Goal: Complete application form

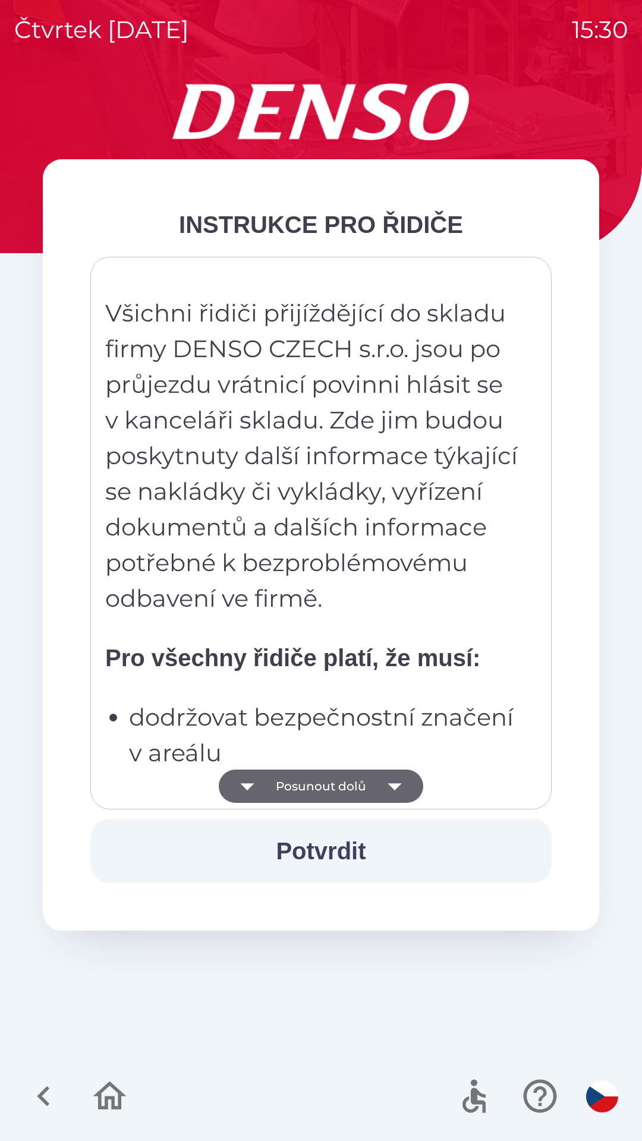
click at [339, 774] on button "Posunout dolů" at bounding box center [321, 786] width 205 height 33
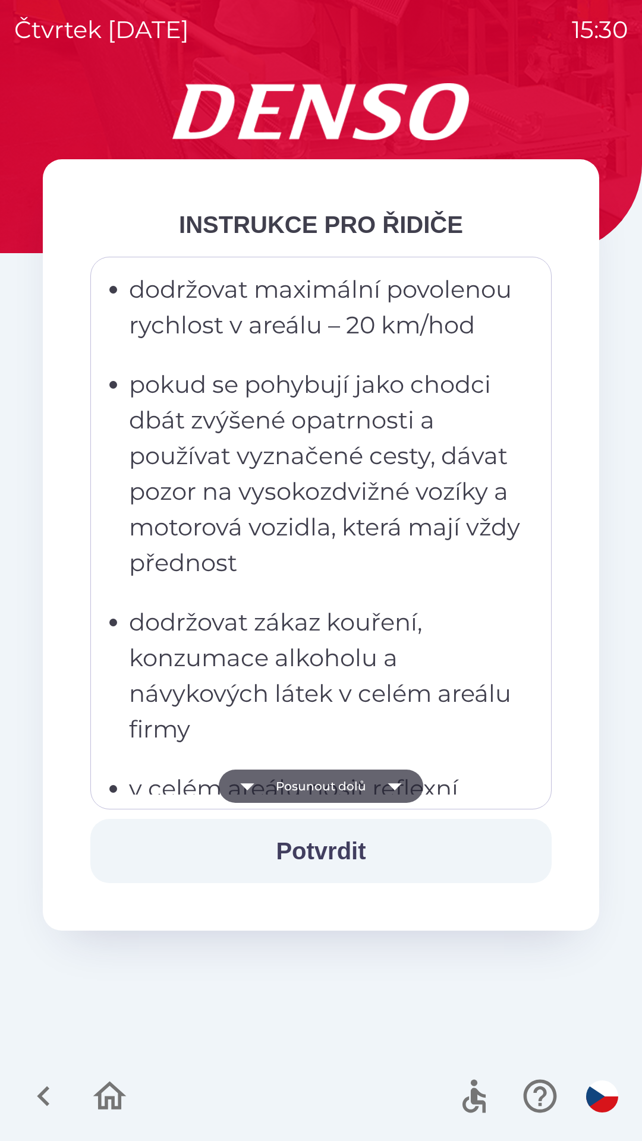
click at [334, 774] on button "Posunout dolů" at bounding box center [321, 786] width 205 height 33
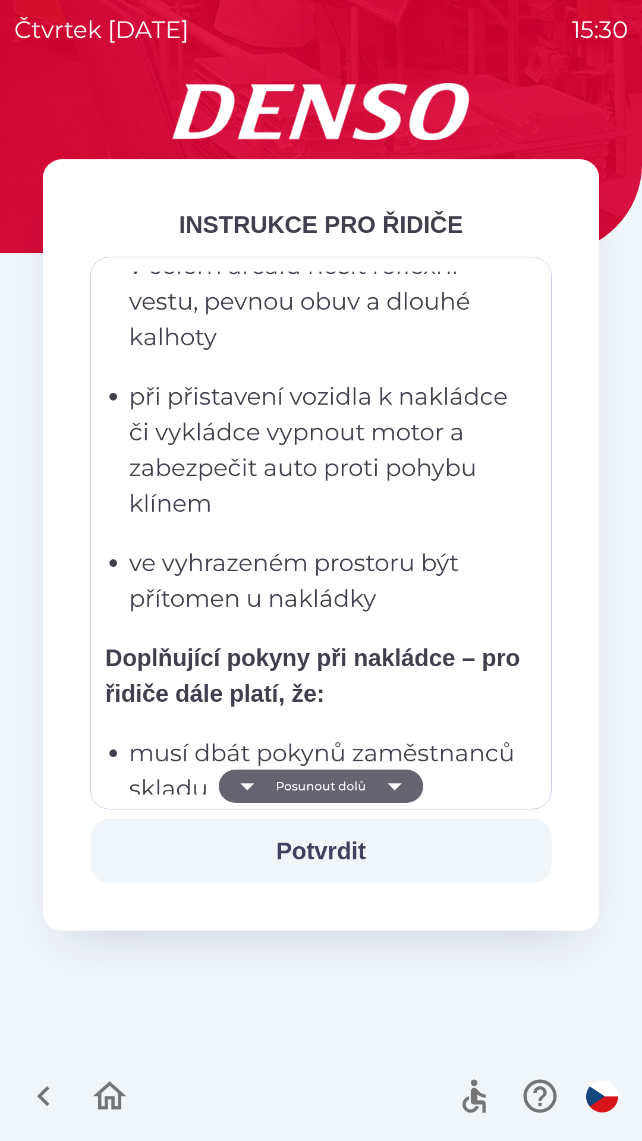
click at [323, 775] on button "Posunout dolů" at bounding box center [321, 786] width 205 height 33
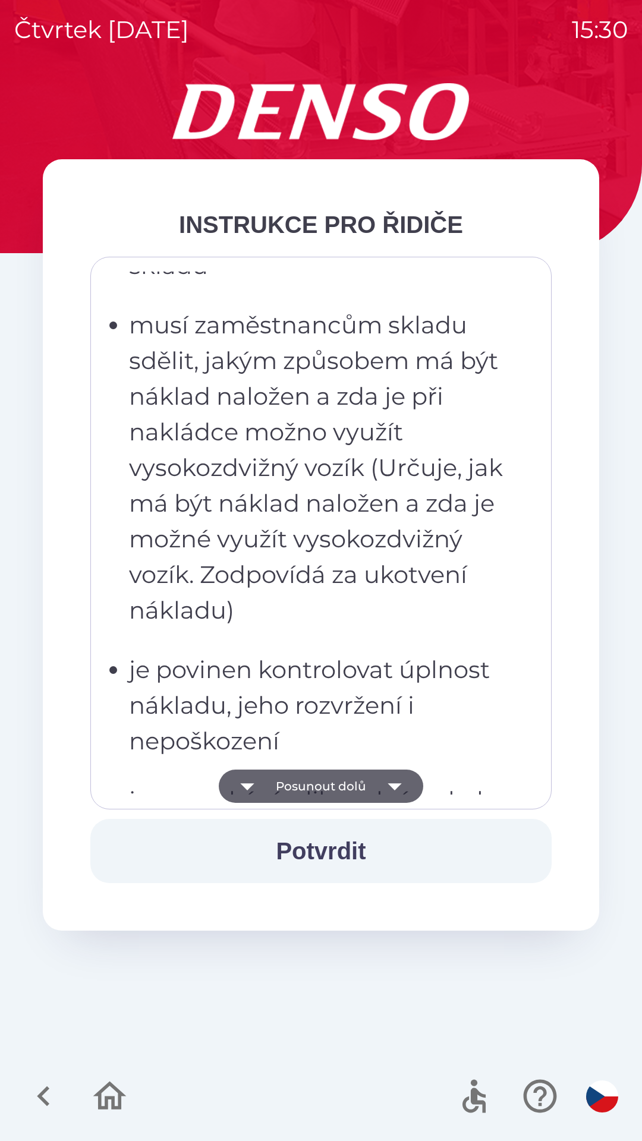
click at [318, 790] on button "Posunout dolů" at bounding box center [321, 786] width 205 height 33
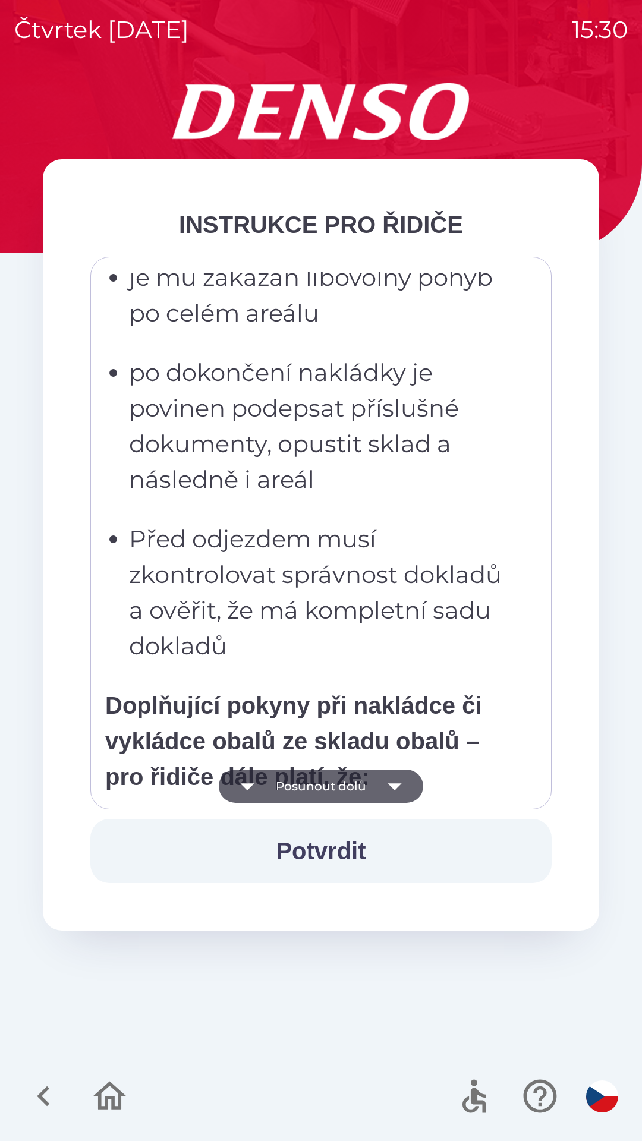
click at [323, 785] on button "Posunout dolů" at bounding box center [321, 786] width 205 height 33
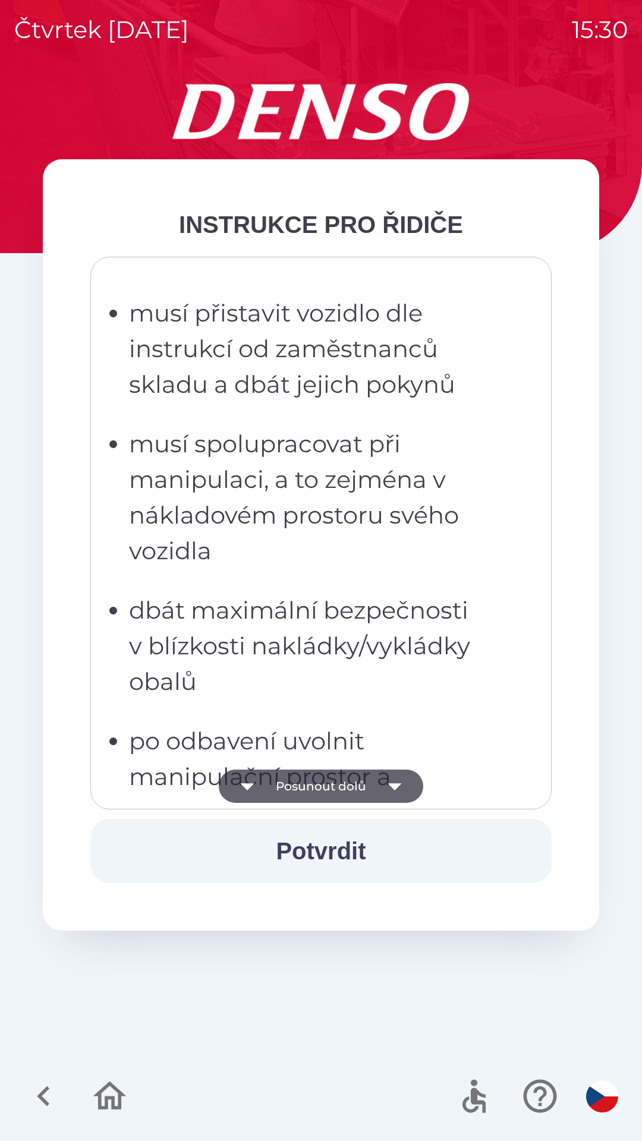
click at [323, 785] on button "Posunout dolů" at bounding box center [321, 786] width 205 height 33
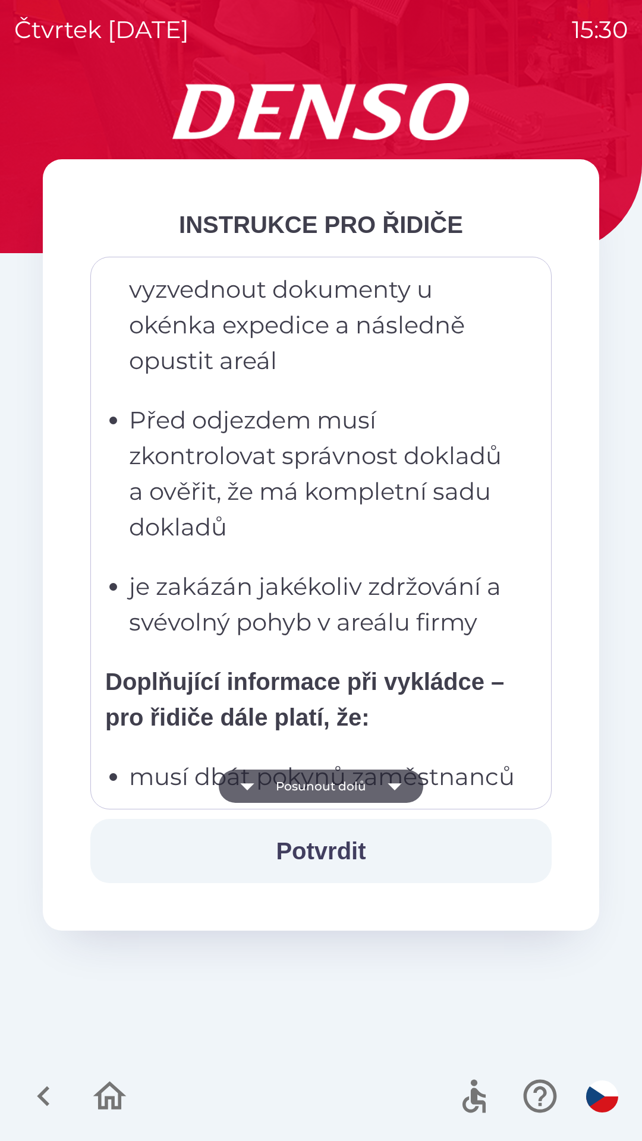
click at [316, 791] on button "Posunout dolů" at bounding box center [321, 786] width 205 height 33
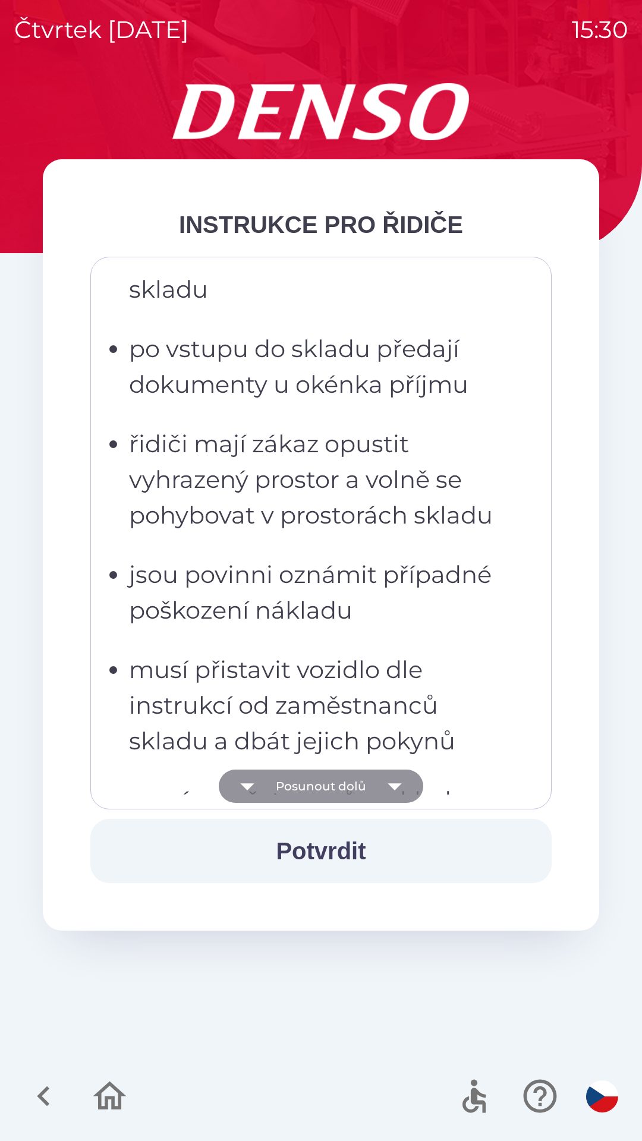
click at [319, 770] on button "Posunout dolů" at bounding box center [321, 786] width 205 height 33
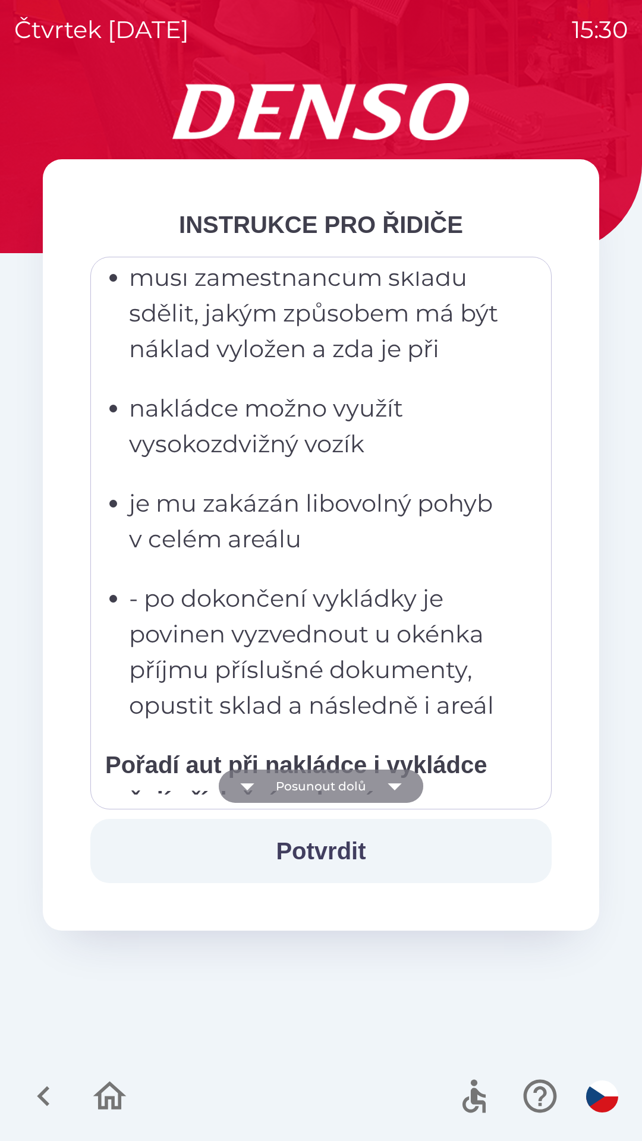
click at [335, 780] on button "Posunout dolů" at bounding box center [321, 786] width 205 height 33
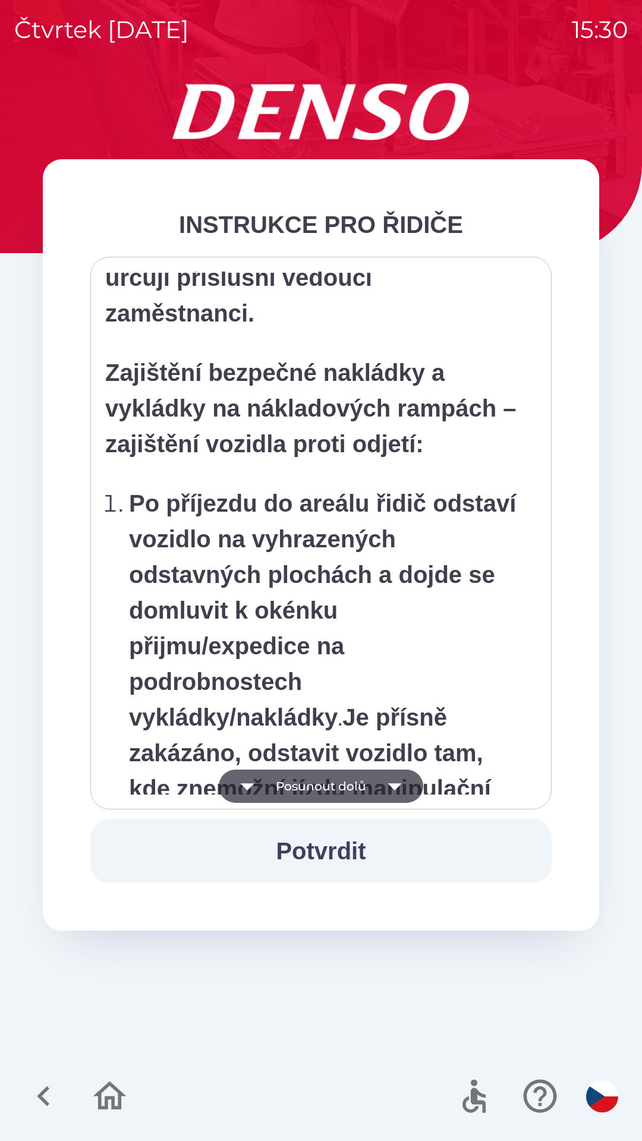
click at [348, 787] on button "Posunout dolů" at bounding box center [321, 786] width 205 height 33
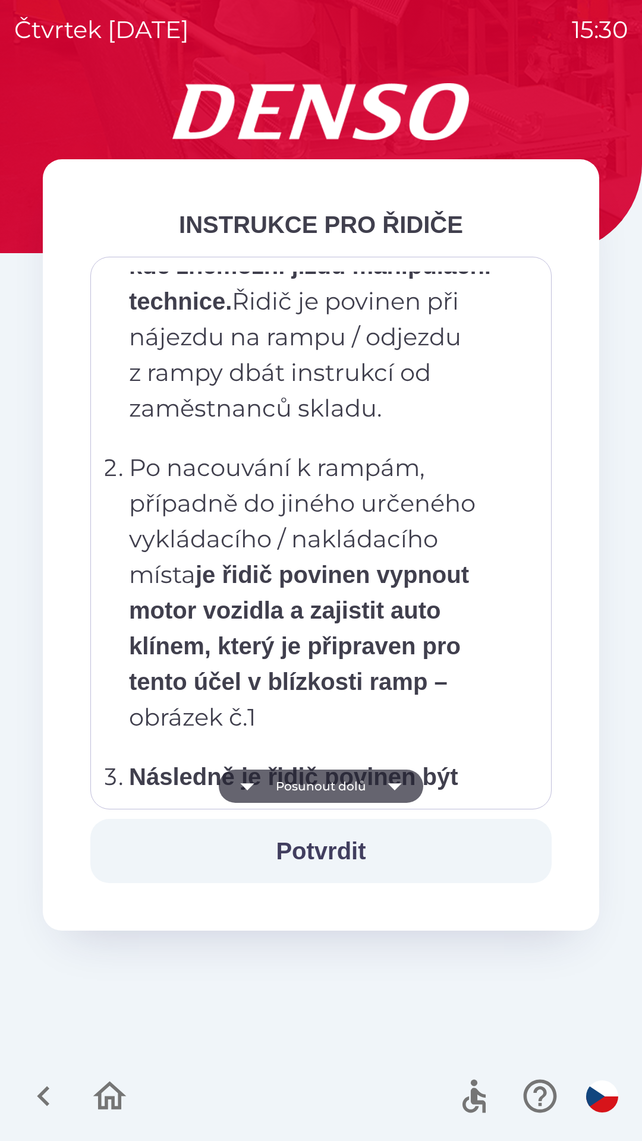
click at [356, 792] on button "Posunout dolů" at bounding box center [321, 786] width 205 height 33
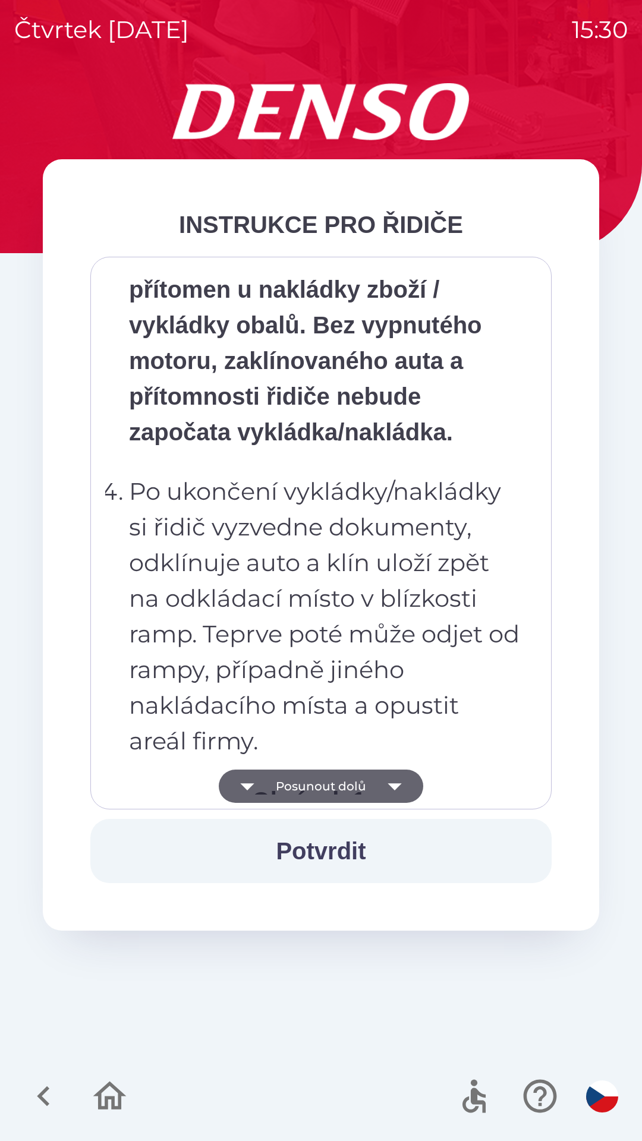
click at [362, 791] on button "Posunout dolů" at bounding box center [321, 786] width 205 height 33
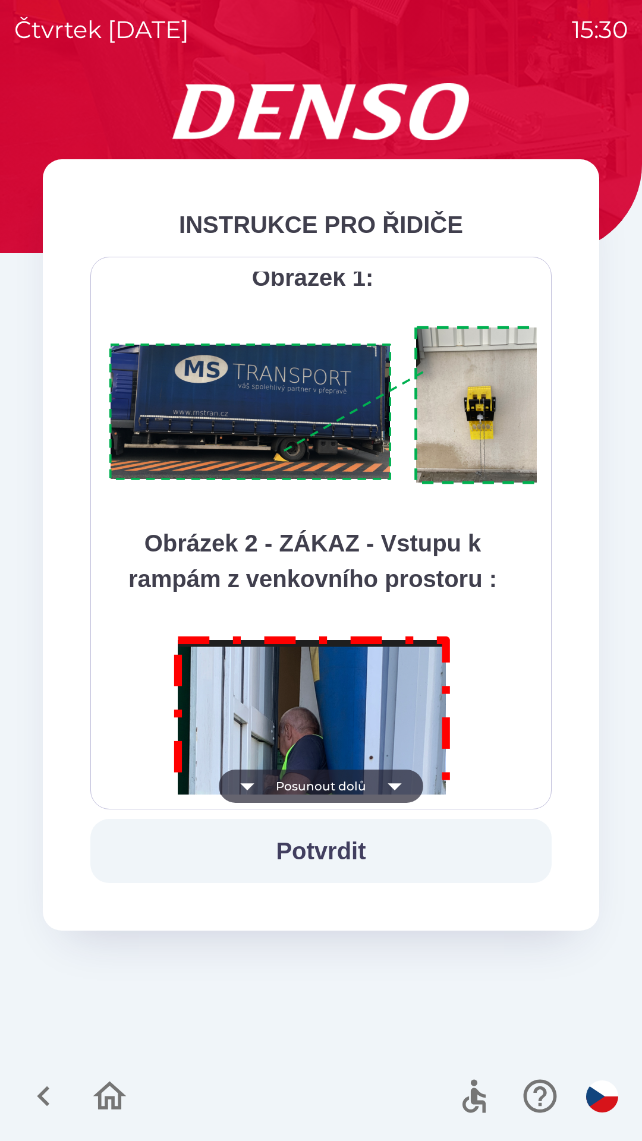
click at [373, 793] on button "Posunout dolů" at bounding box center [321, 786] width 205 height 33
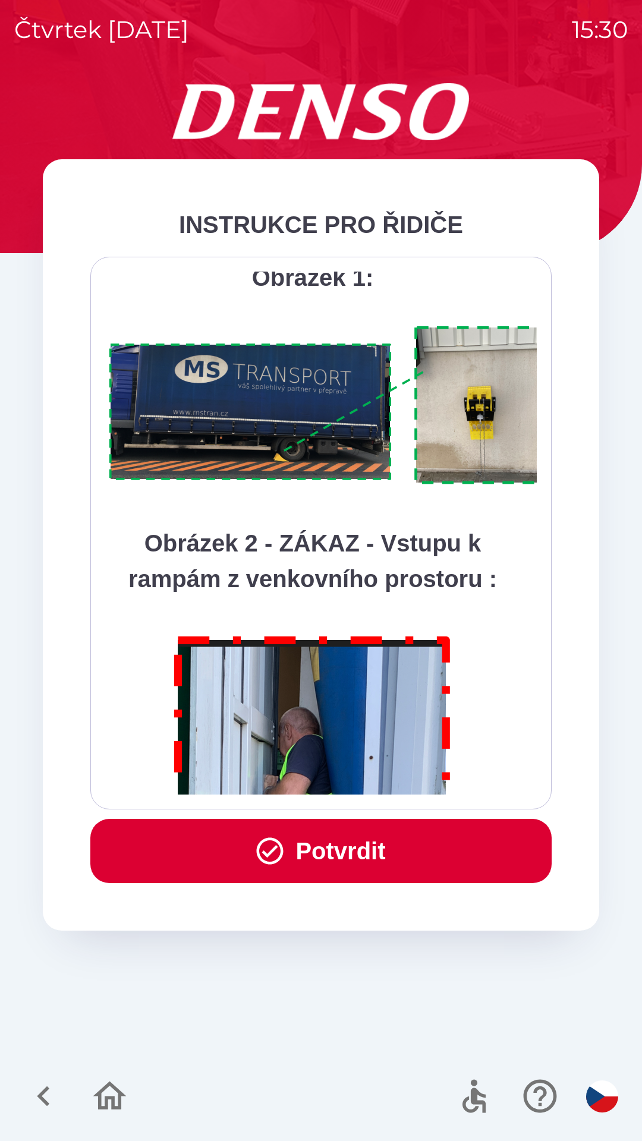
scroll to position [6681, 0]
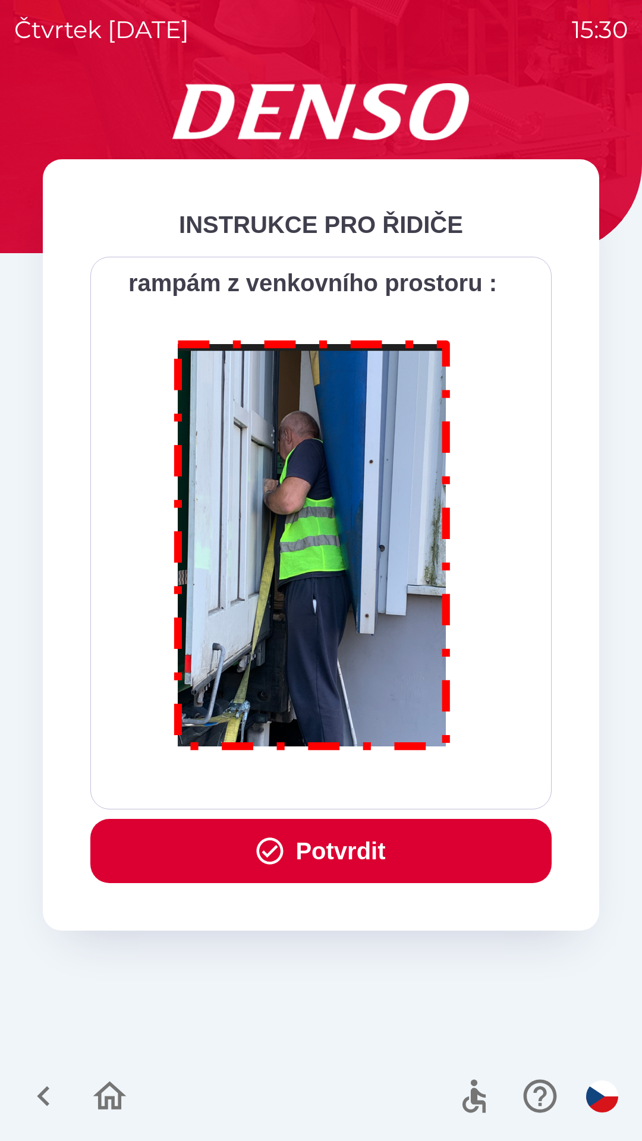
click at [377, 786] on div "Všichni řidiči přijíždějící do skladu firmy DENSO CZECH s.r.o. jsou po průjezdu…" at bounding box center [321, 533] width 432 height 523
click at [354, 861] on button "Potvrdit" at bounding box center [320, 851] width 461 height 64
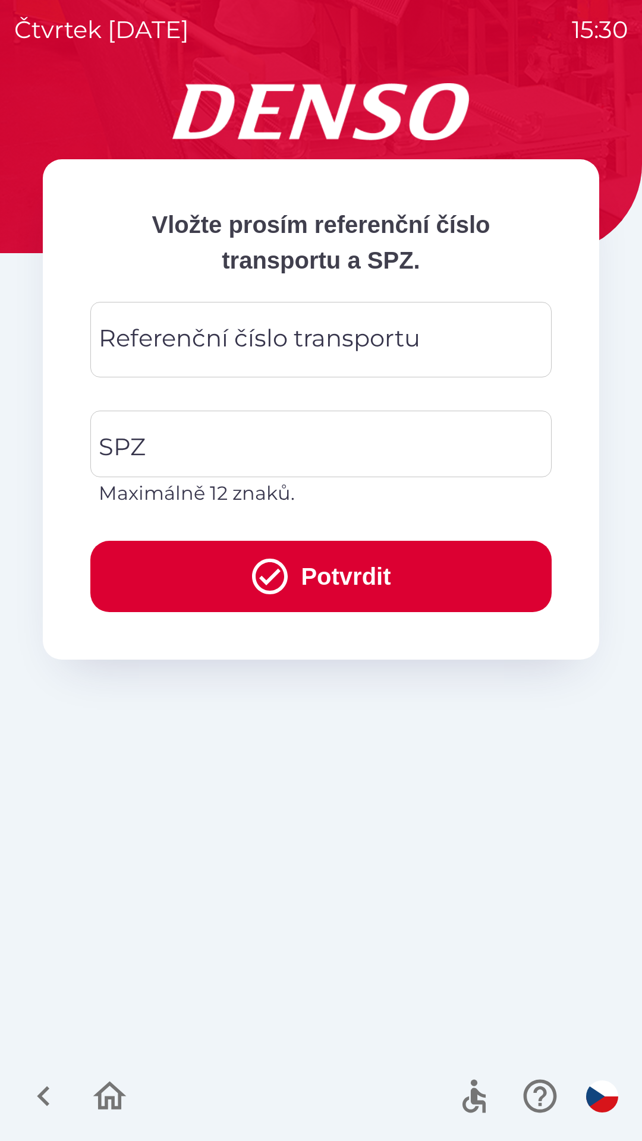
click at [274, 326] on div "Referenční číslo transportu Referenční číslo transportu" at bounding box center [320, 340] width 461 height 76
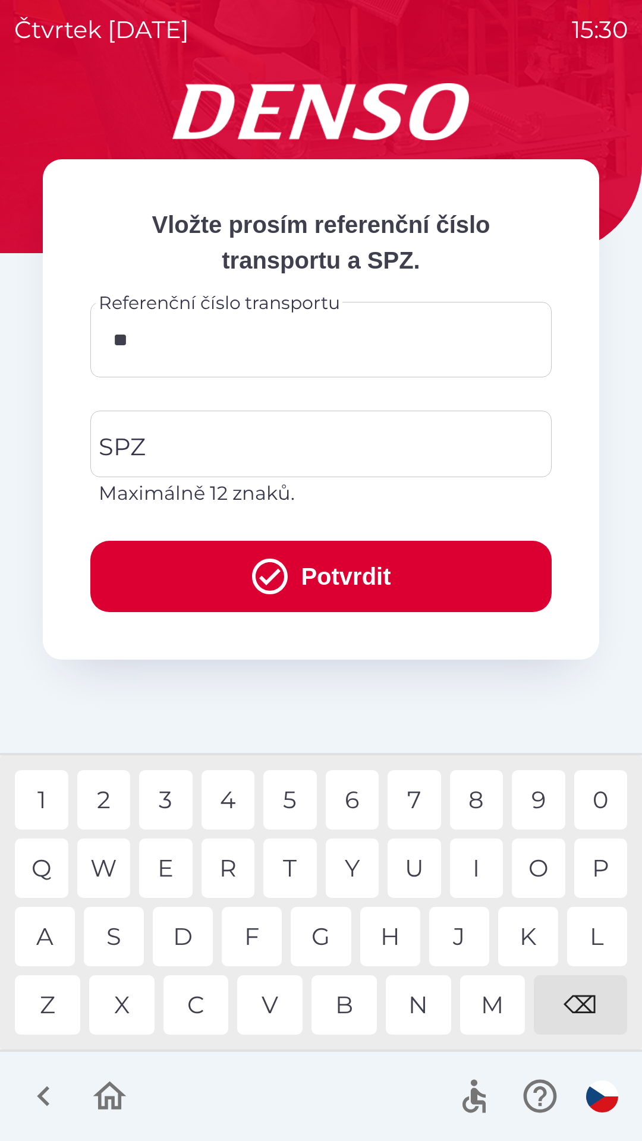
click at [47, 864] on div "Q" at bounding box center [42, 868] width 54 height 59
click at [349, 1020] on div "B" at bounding box center [344, 1005] width 65 height 59
click at [224, 788] on div "4" at bounding box center [229, 800] width 54 height 59
click at [162, 804] on div "3" at bounding box center [166, 800] width 54 height 59
type input "*********"
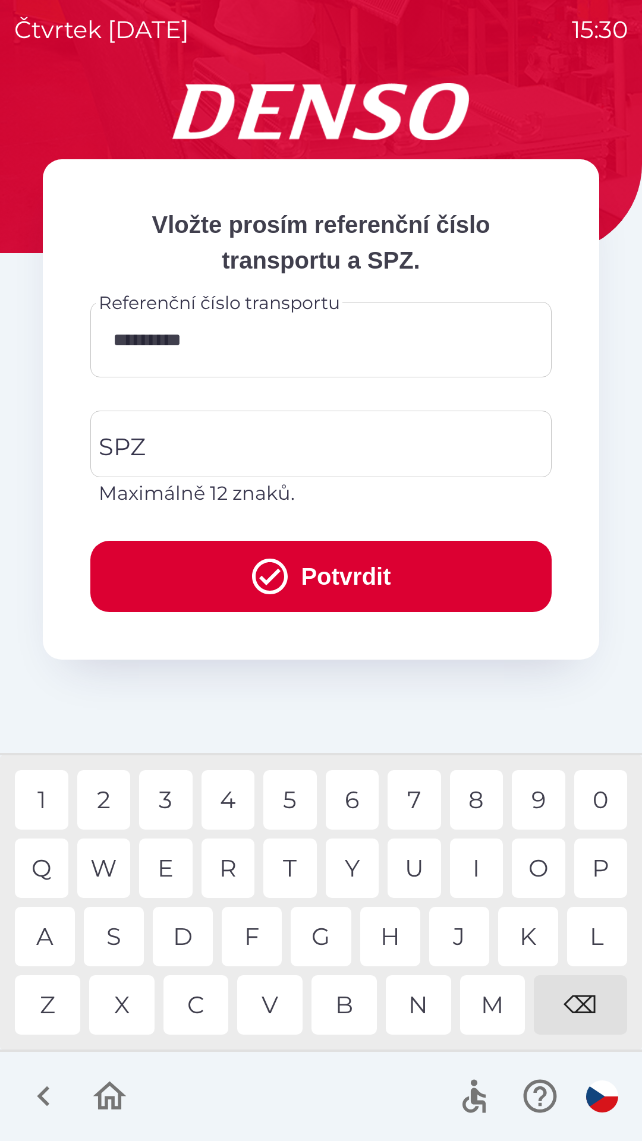
click at [517, 801] on div "9" at bounding box center [539, 800] width 54 height 59
click at [316, 433] on input "SPZ" at bounding box center [312, 444] width 433 height 56
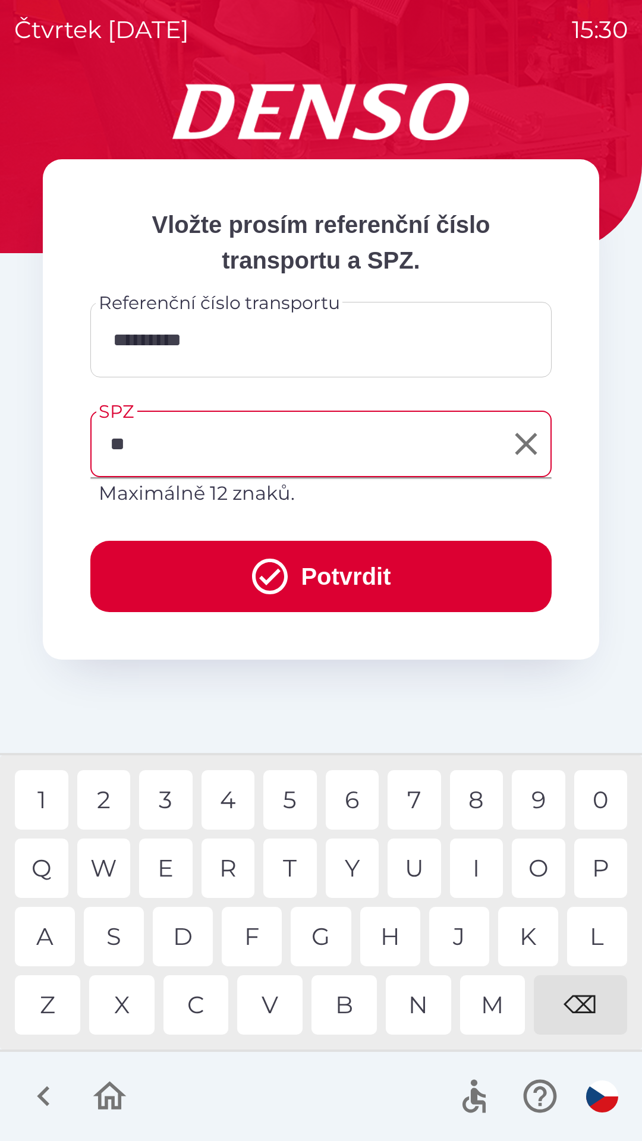
click at [108, 938] on div "S" at bounding box center [114, 936] width 60 height 59
click at [114, 797] on div "2" at bounding box center [104, 800] width 54 height 59
click at [291, 798] on div "5" at bounding box center [290, 800] width 54 height 59
type input "*******"
click at [306, 565] on button "Potvrdit" at bounding box center [320, 576] width 461 height 71
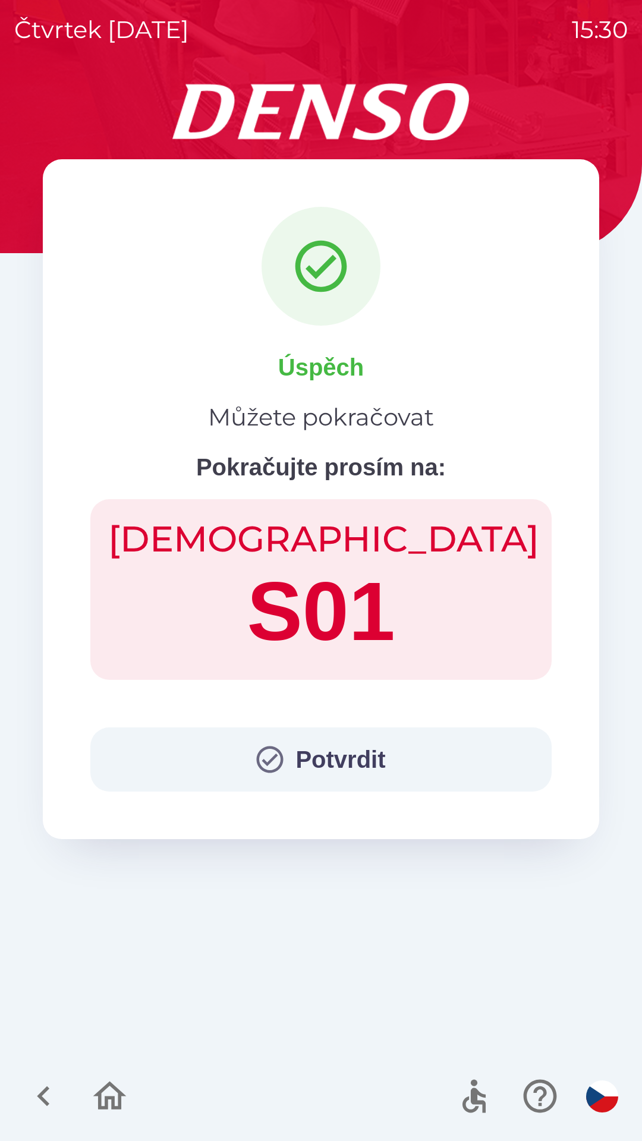
click at [345, 738] on button "Potvrdit" at bounding box center [320, 760] width 461 height 64
